Goal: Navigation & Orientation: Go to known website

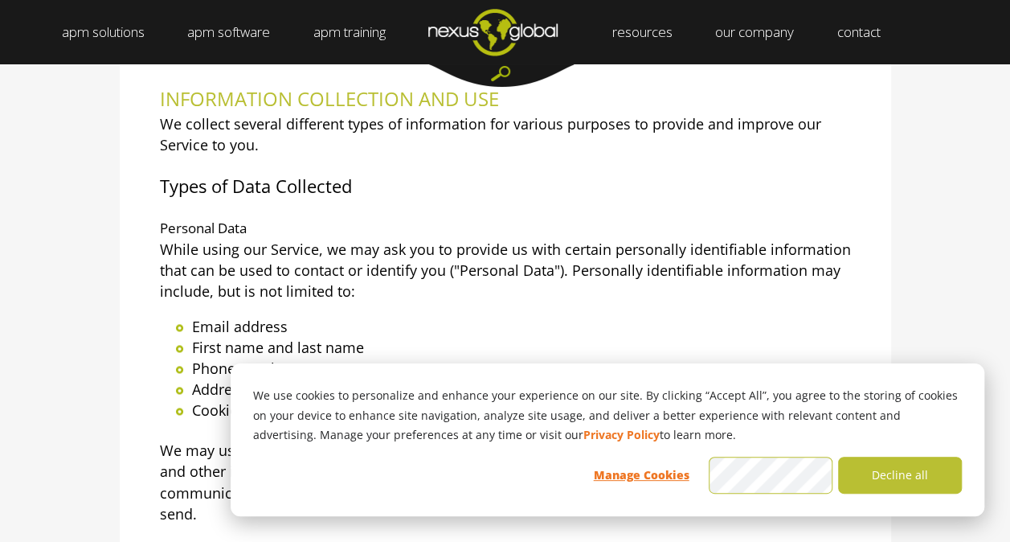
scroll to position [4880, 0]
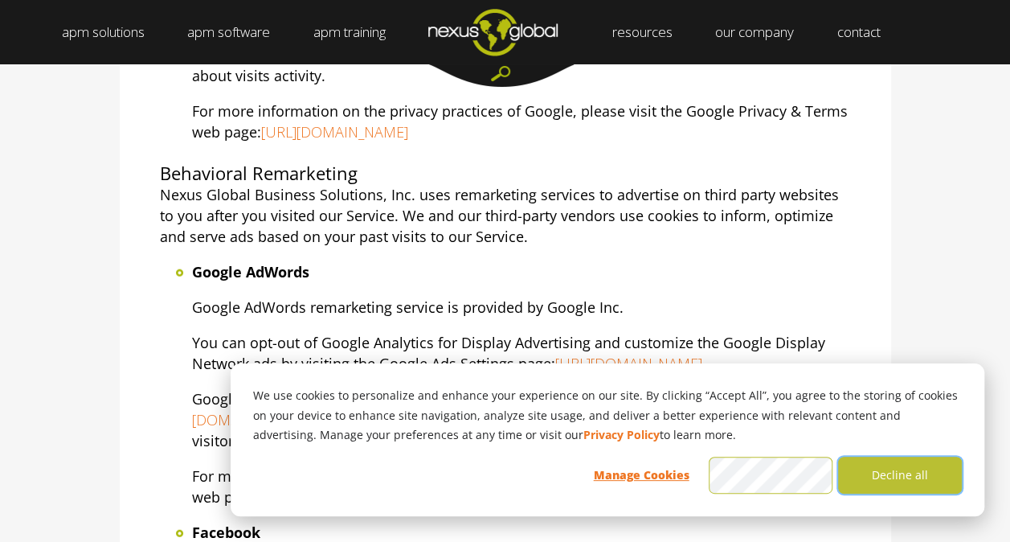
click at [911, 469] on button "Decline all" at bounding box center [900, 475] width 124 height 37
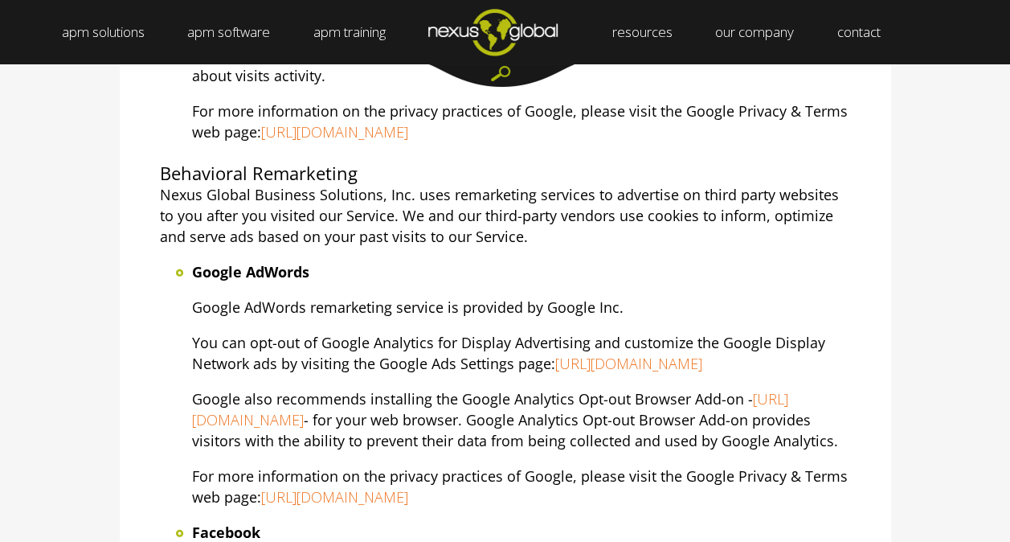
scroll to position [4897, 0]
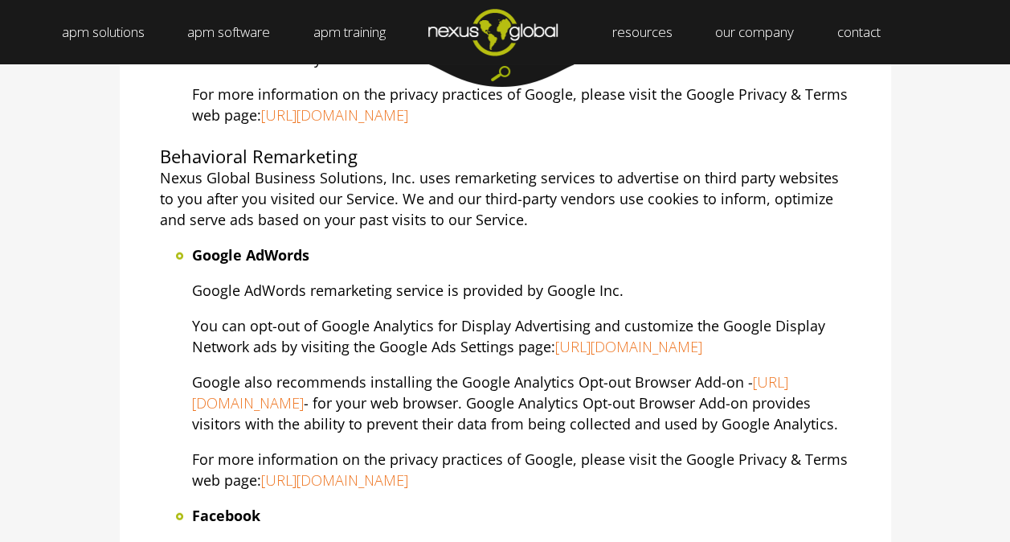
click at [682, 280] on p "Google AdWords remarketing service is provided by Google Inc." at bounding box center [521, 290] width 659 height 21
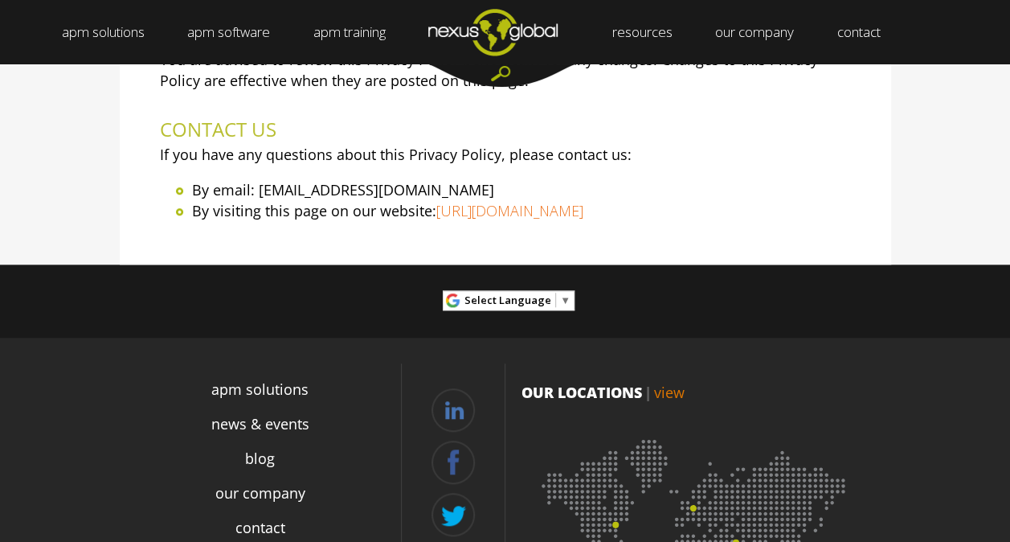
scroll to position [6566, 0]
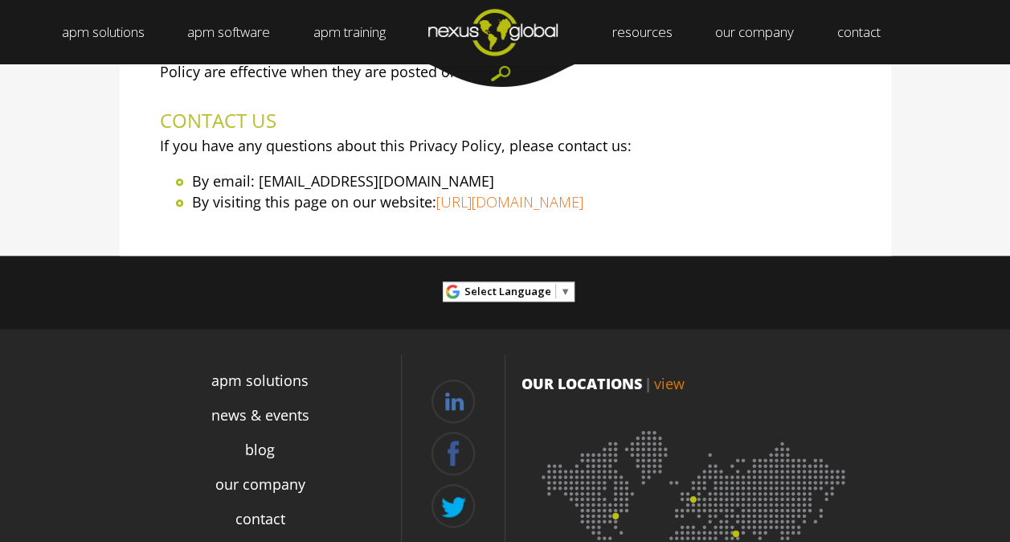
click at [489, 35] on img "Navigation Menu" at bounding box center [493, 31] width 172 height 63
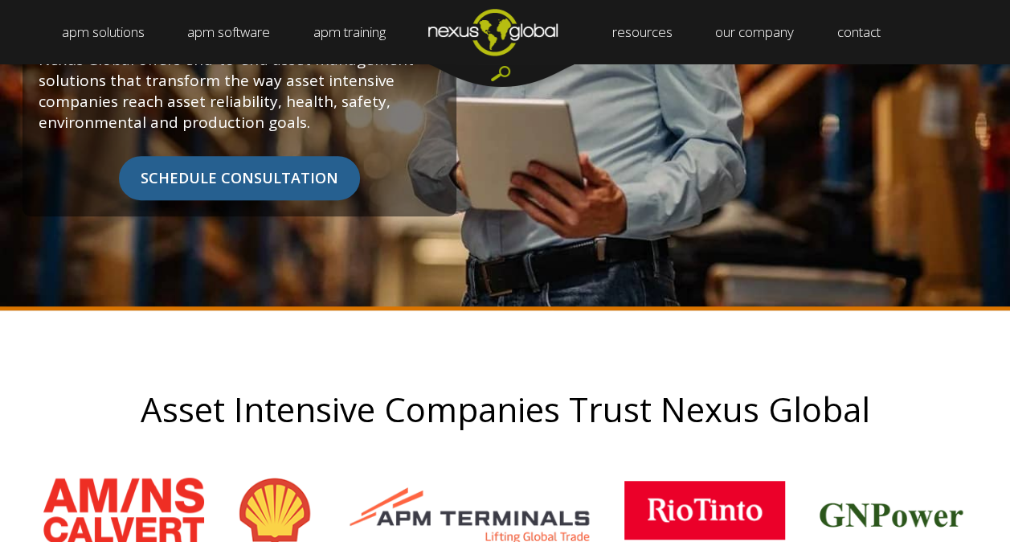
scroll to position [317, 0]
